Goal: Navigation & Orientation: Find specific page/section

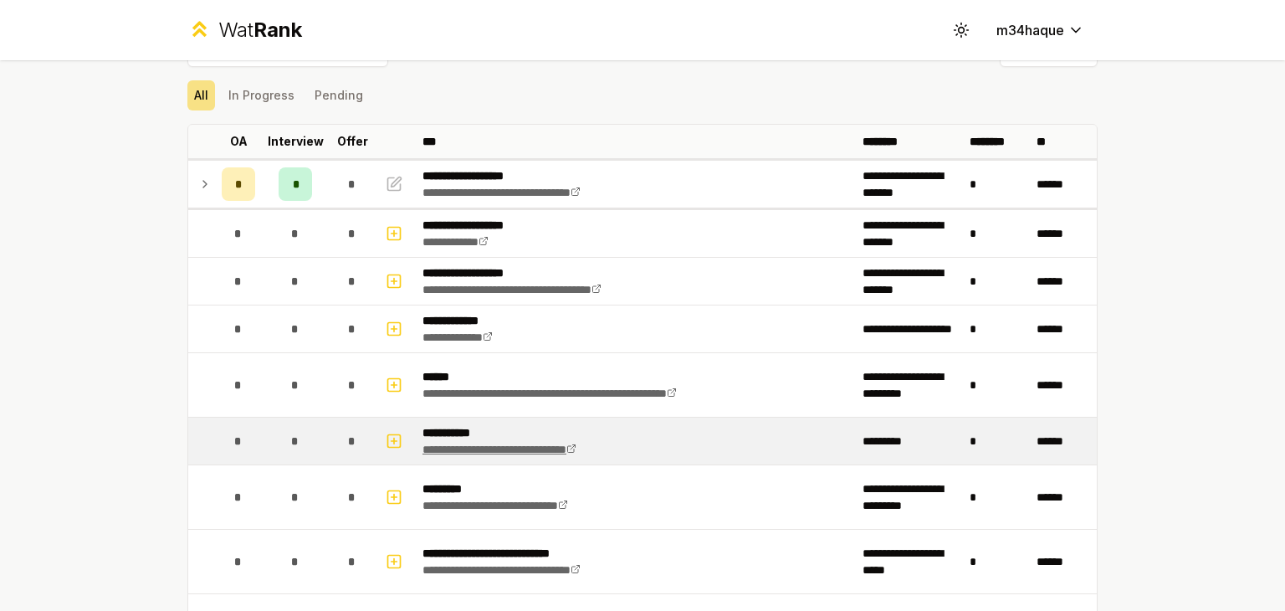
scroll to position [42, 0]
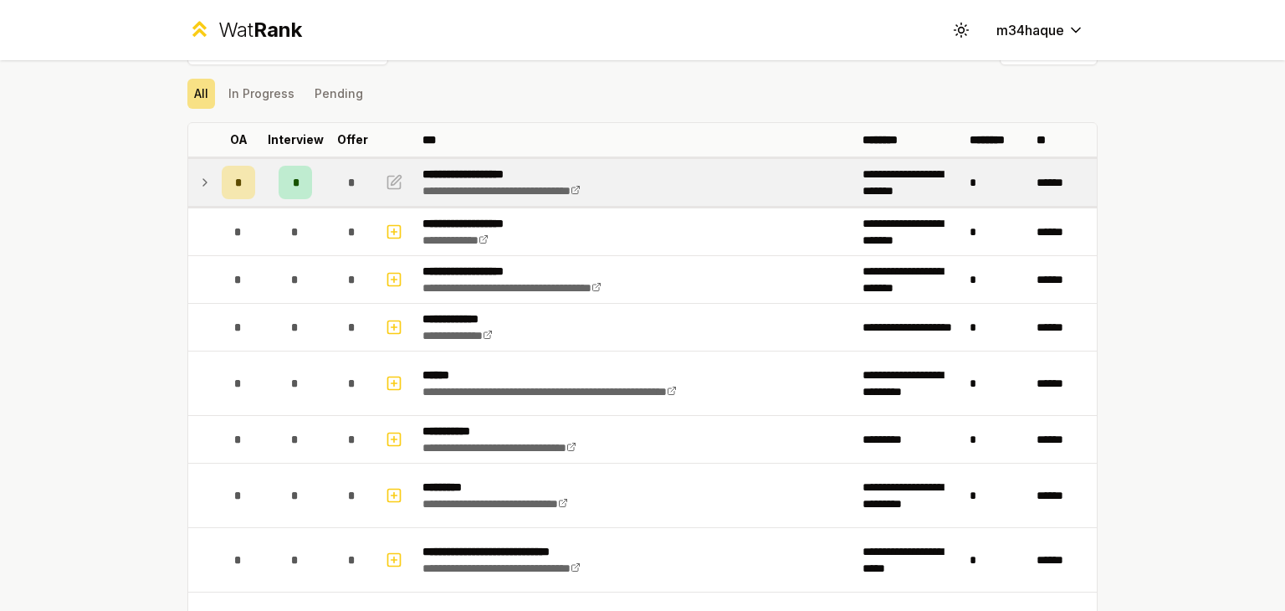
click at [204, 184] on icon at bounding box center [204, 182] width 13 height 20
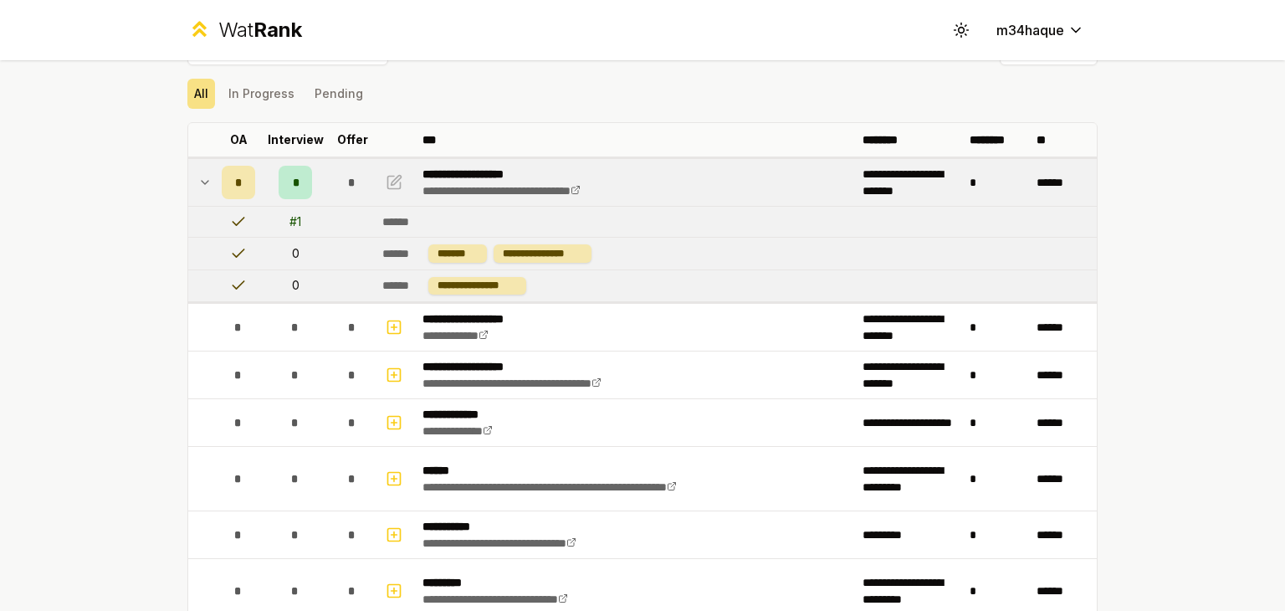
click at [198, 177] on icon at bounding box center [204, 182] width 13 height 20
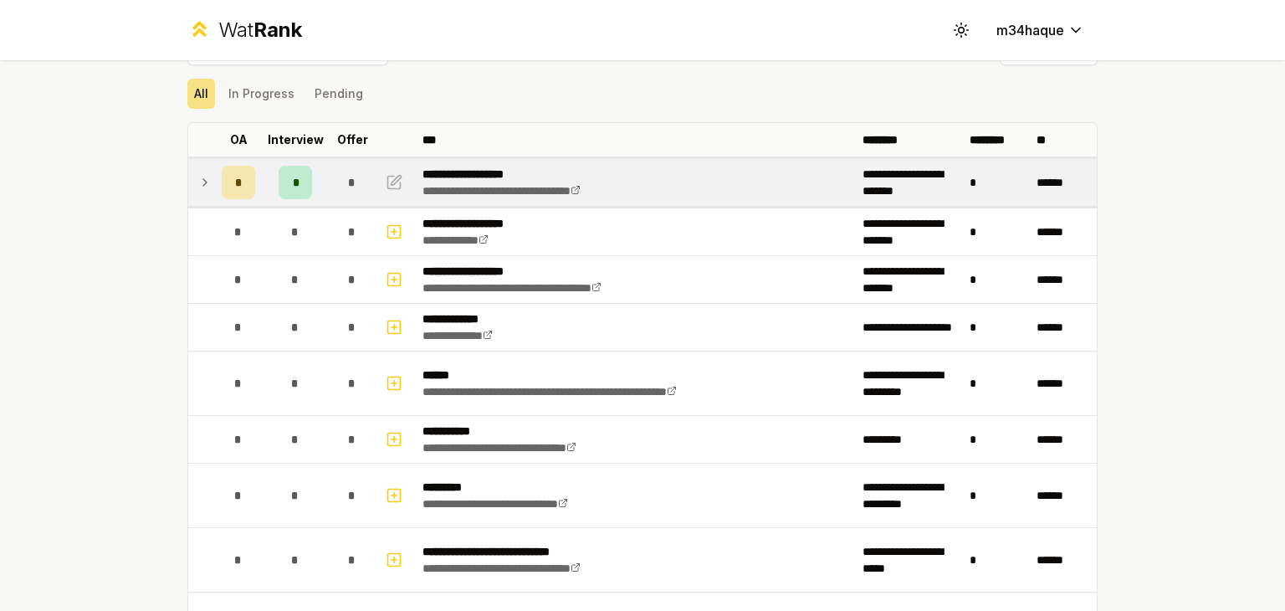
click at [198, 177] on icon at bounding box center [204, 182] width 13 height 20
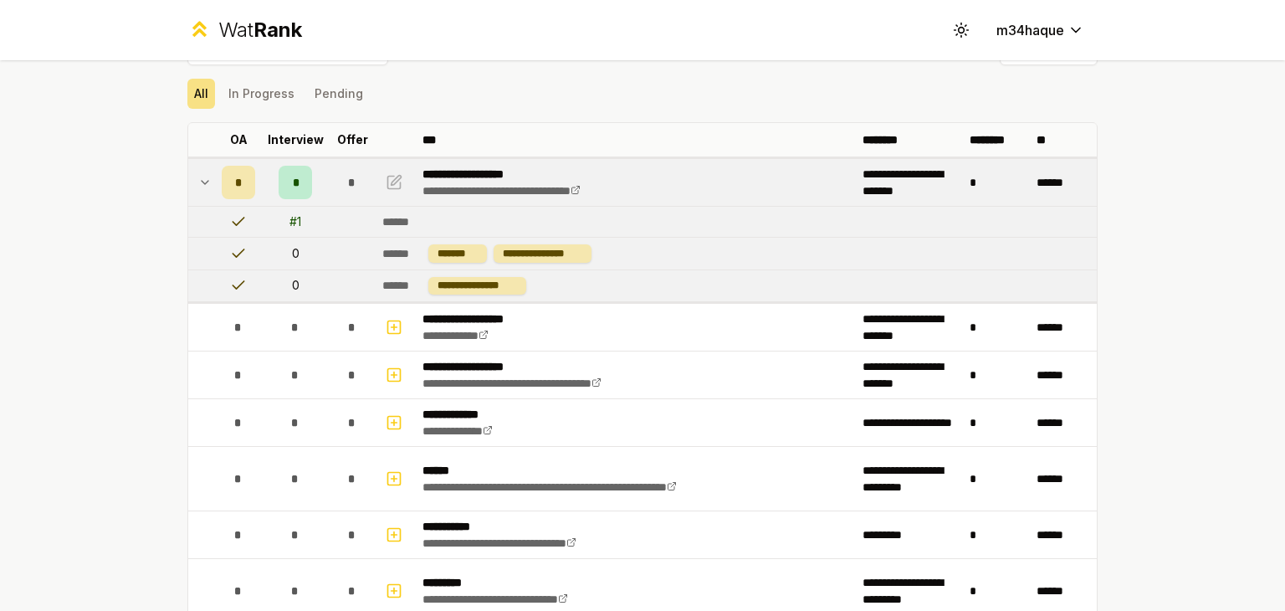
click at [198, 177] on icon at bounding box center [204, 182] width 13 height 20
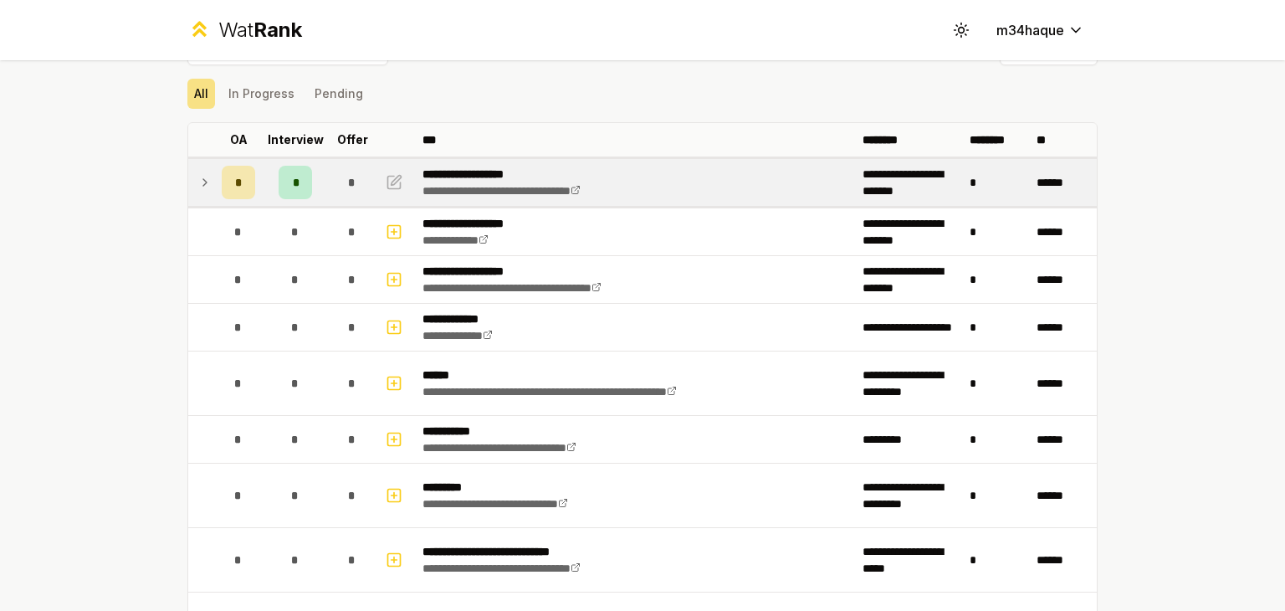
click at [198, 177] on icon at bounding box center [204, 182] width 13 height 20
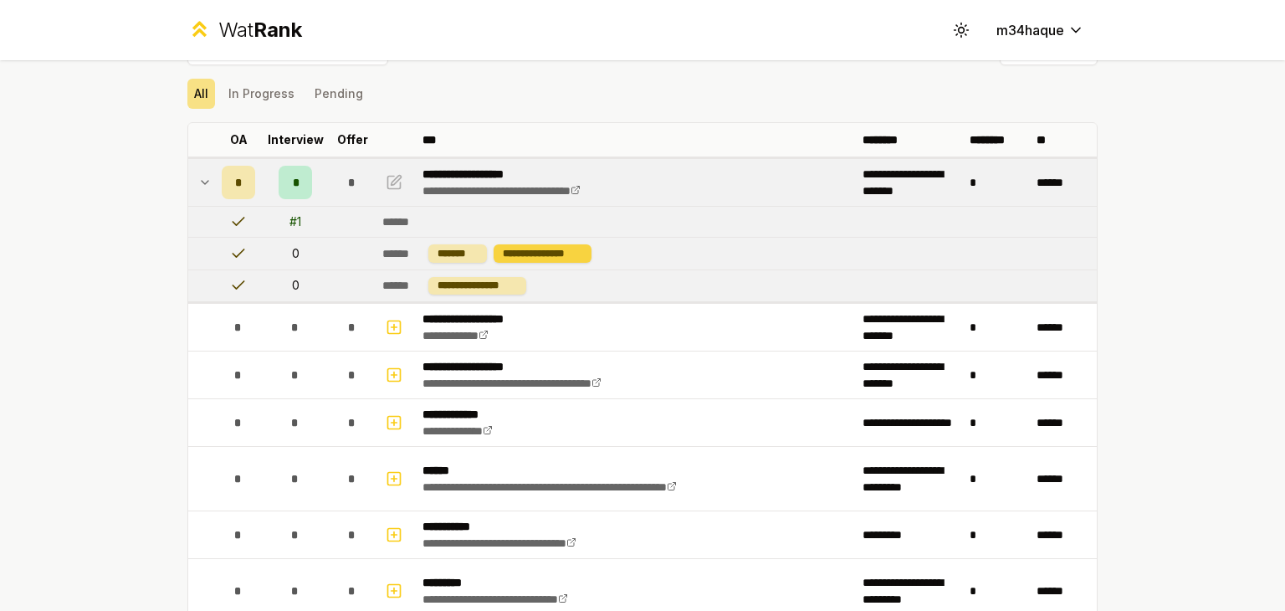
click at [541, 252] on div "**********" at bounding box center [543, 253] width 98 height 18
click at [190, 171] on td at bounding box center [201, 182] width 27 height 47
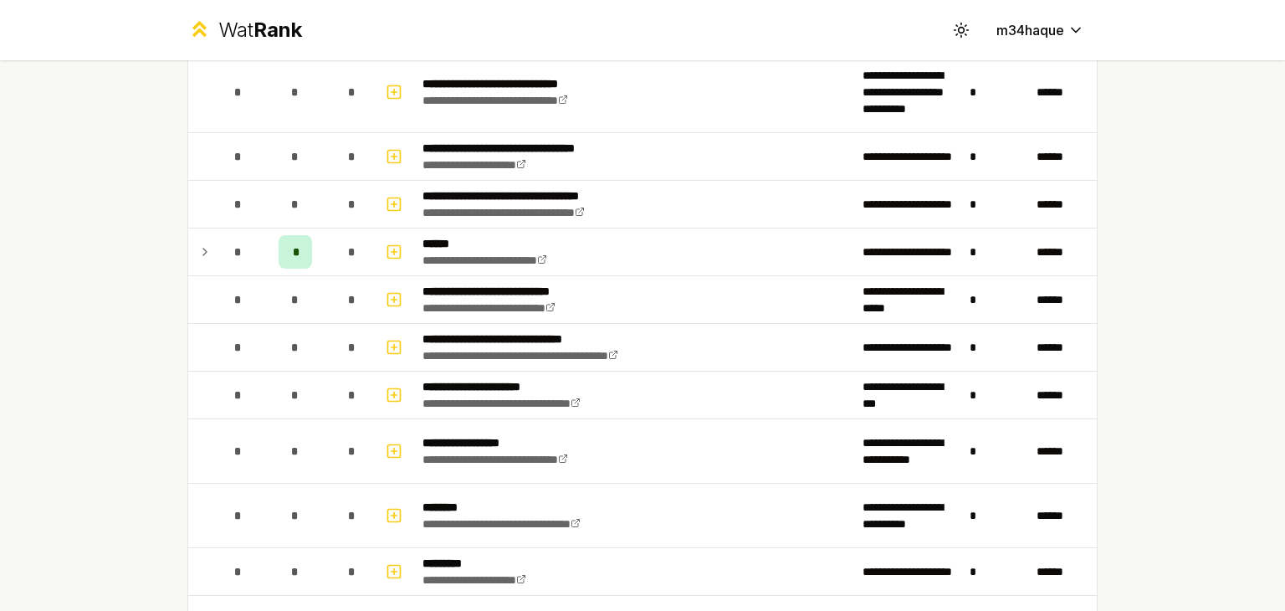
scroll to position [2302, 0]
